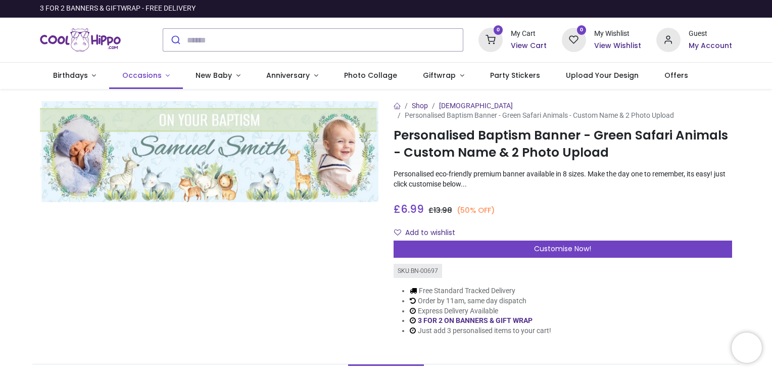
click at [154, 78] on span "Occasions" at bounding box center [141, 75] width 39 height 10
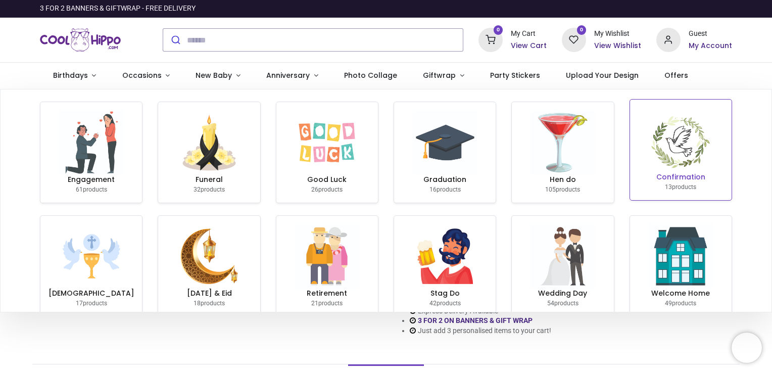
click at [689, 159] on img at bounding box center [680, 140] width 65 height 65
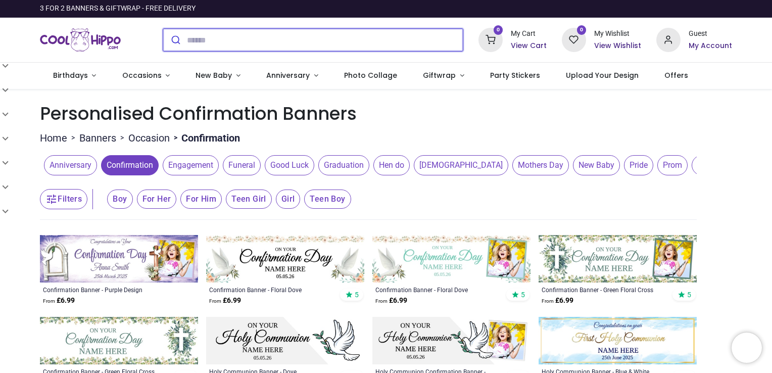
click at [321, 44] on input "search" at bounding box center [325, 40] width 276 height 22
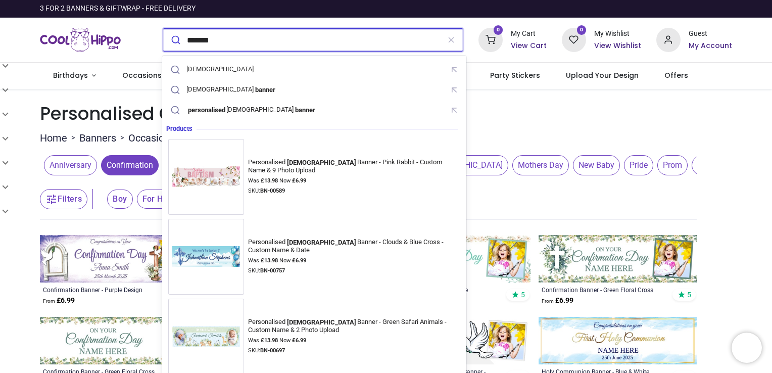
type input "*******"
click at [163, 29] on button "submit" at bounding box center [175, 40] width 24 height 22
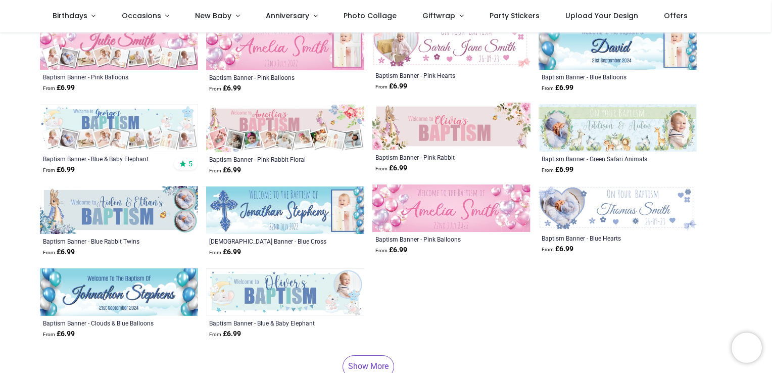
scroll to position [381, 0]
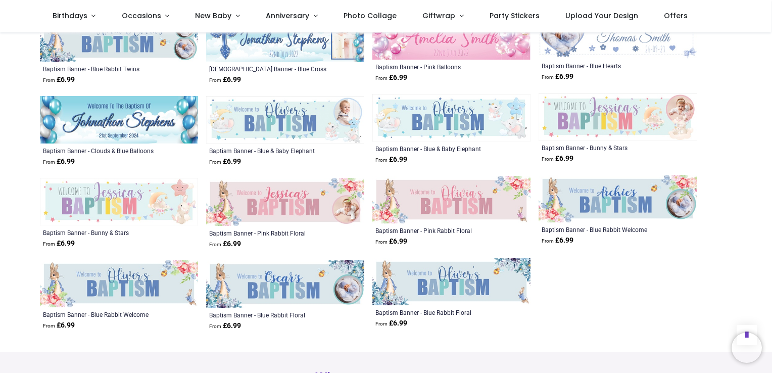
scroll to position [562, 0]
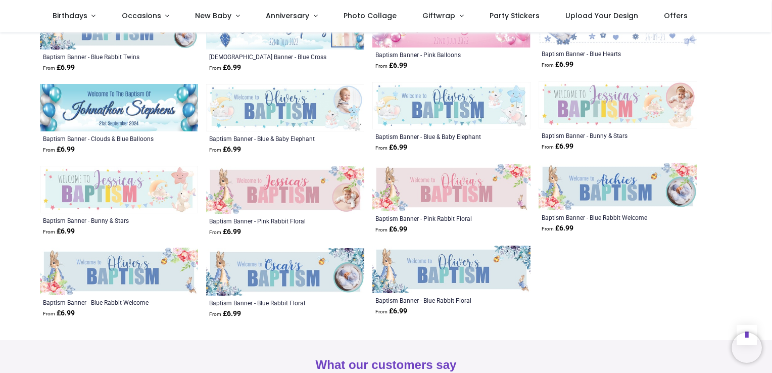
click at [294, 282] on img at bounding box center [285, 271] width 158 height 47
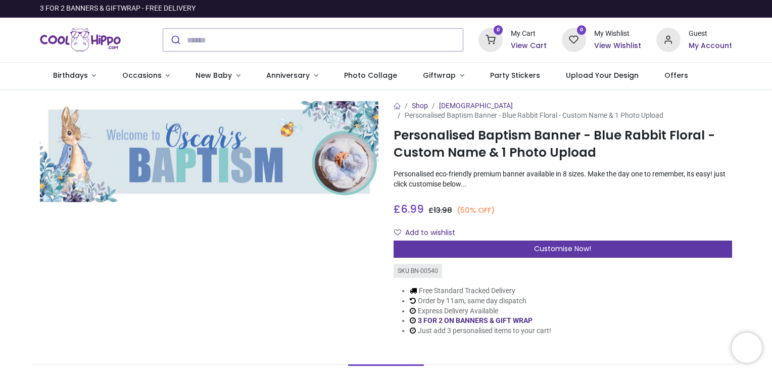
click at [509, 246] on div "Customise Now!" at bounding box center [562, 248] width 338 height 17
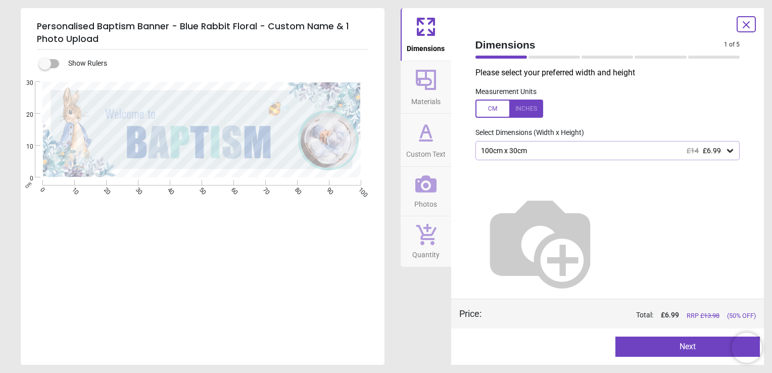
click at [541, 149] on div "100cm x 30cm £14 £6.99" at bounding box center [602, 150] width 245 height 9
